Goal: Transaction & Acquisition: Subscribe to service/newsletter

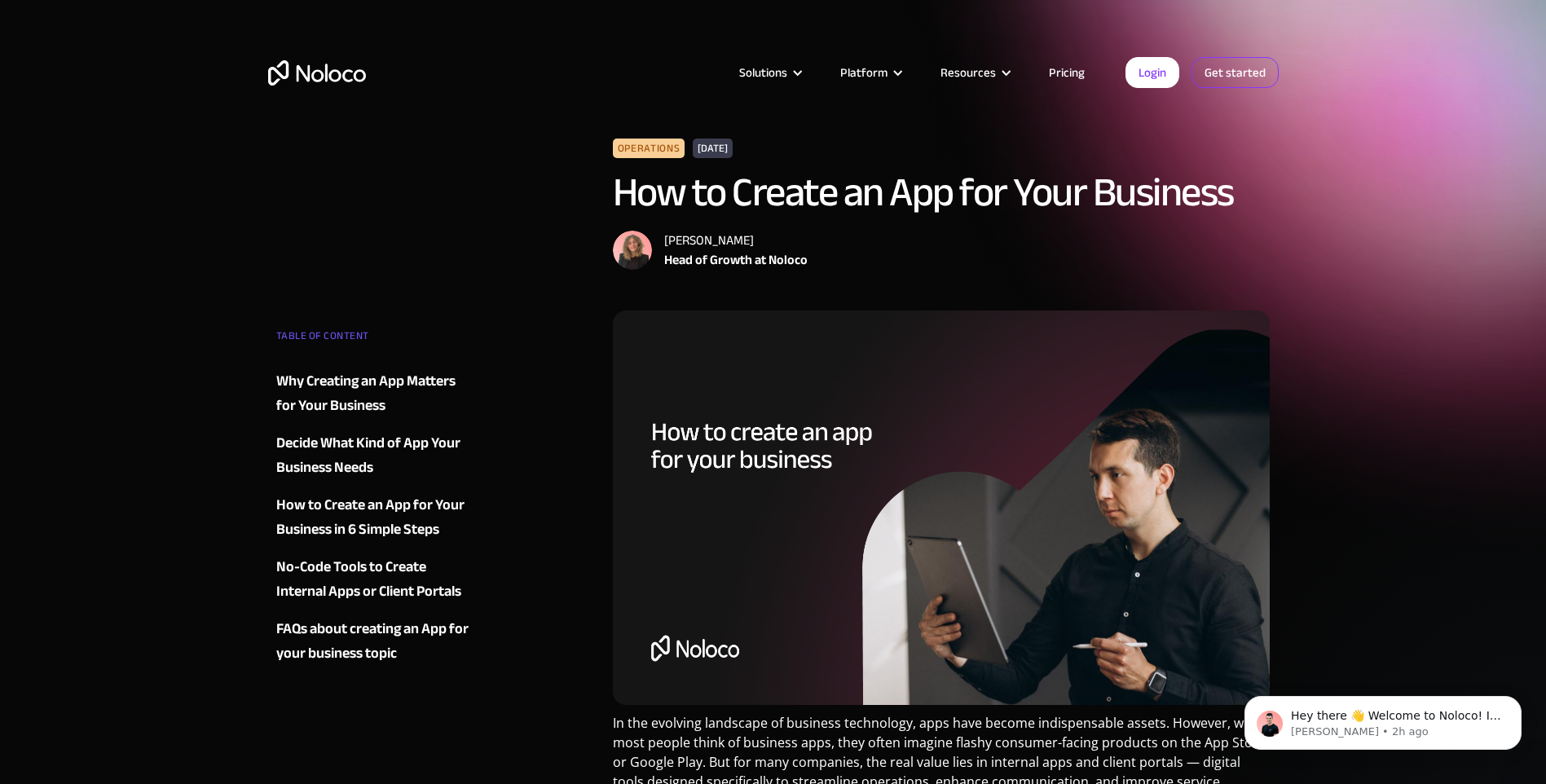
click at [1216, 77] on link "Get started" at bounding box center [1234, 72] width 87 height 31
click at [1068, 64] on link "Pricing" at bounding box center [1067, 72] width 77 height 21
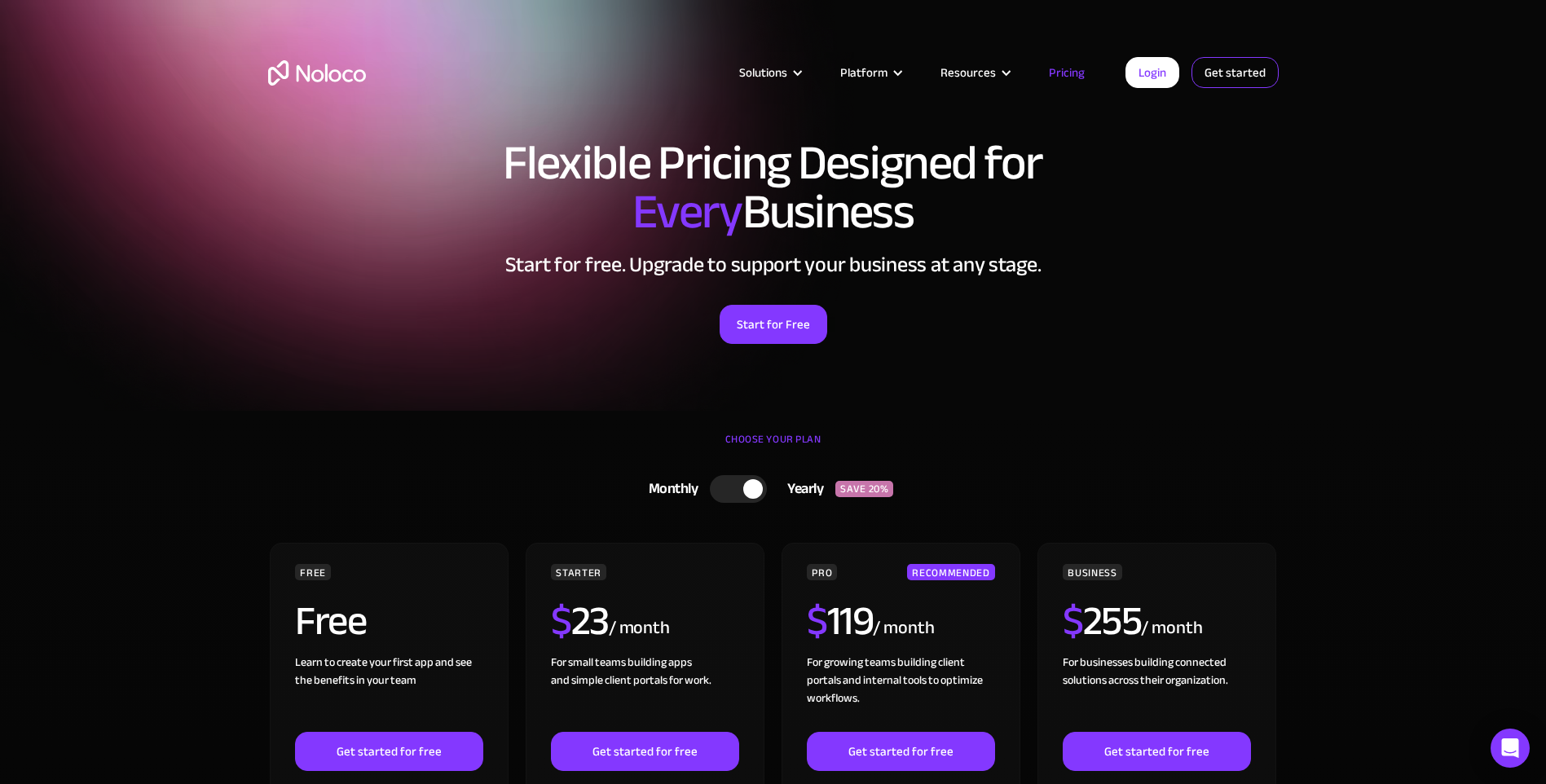
click at [1242, 66] on link "Get started" at bounding box center [1234, 72] width 87 height 31
